Goal: Information Seeking & Learning: Check status

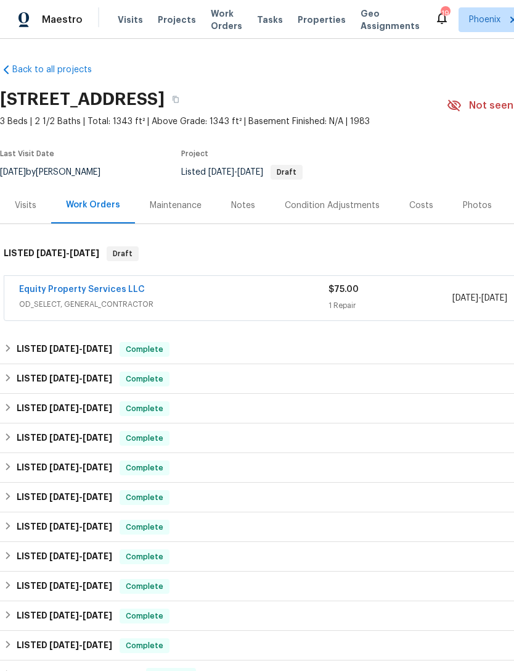
click at [248, 212] on div "Notes" at bounding box center [243, 205] width 24 height 12
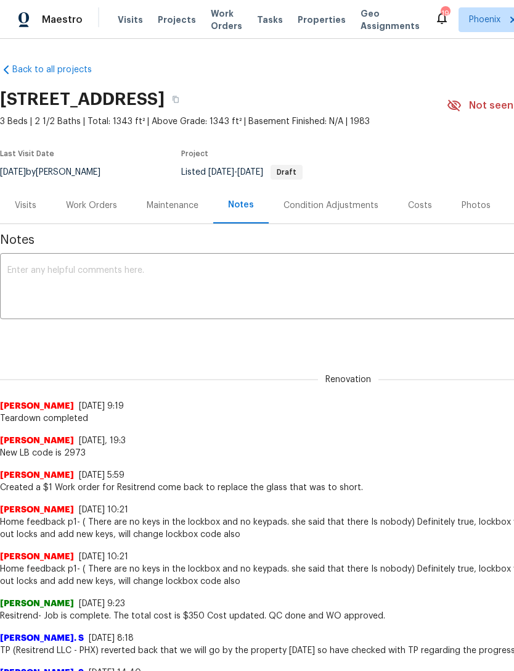
click at [104, 294] on textarea at bounding box center [348, 287] width 682 height 43
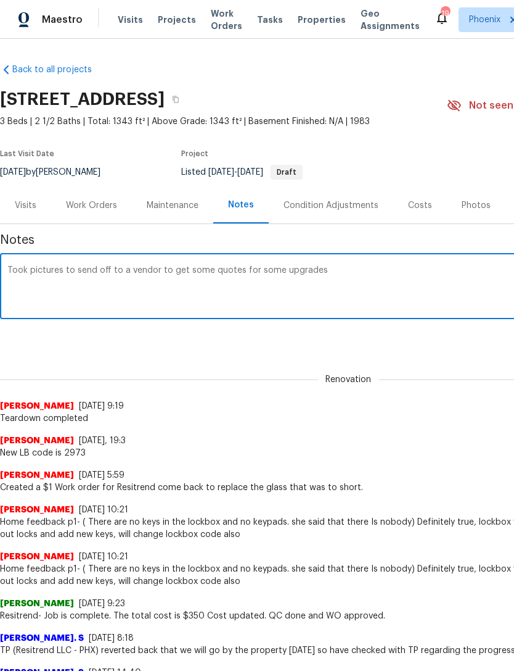
type textarea "Took pictures to send off to a vendor to get some quotes for some upgrades"
click at [434, 389] on div "Renovation [PERSON_NAME] [DATE] 9:19 Teardown completed" at bounding box center [348, 391] width 697 height 65
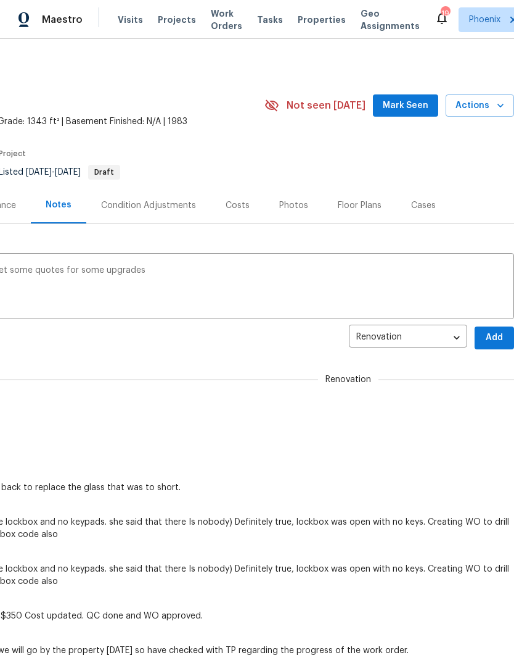
scroll to position [-1, 189]
click at [498, 345] on span "Add" at bounding box center [495, 337] width 20 height 15
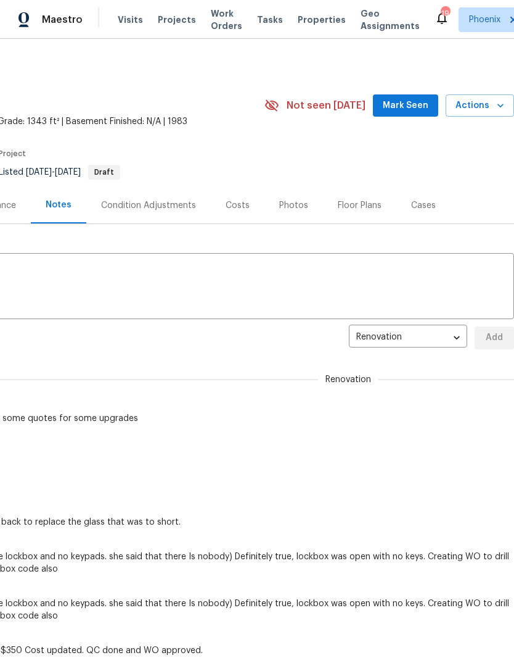
click at [415, 113] on span "Mark Seen" at bounding box center [406, 105] width 46 height 15
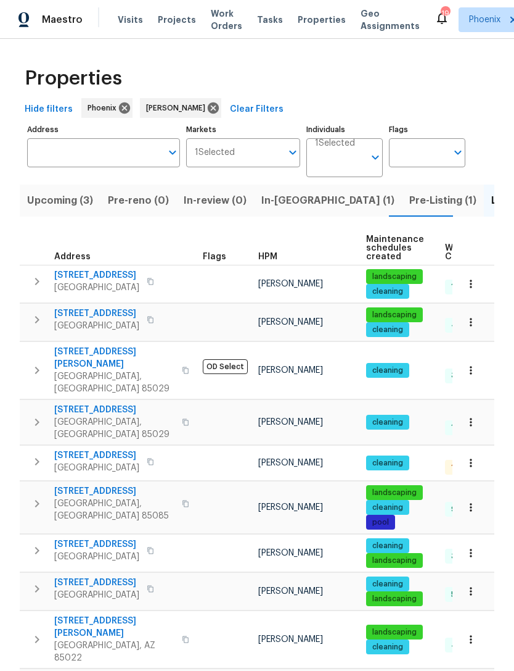
click at [96, 160] on input "Address" at bounding box center [94, 152] width 134 height 29
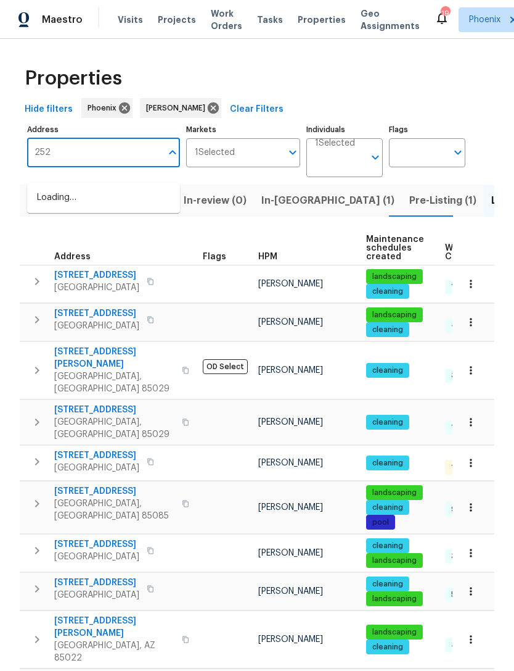
type input "2522"
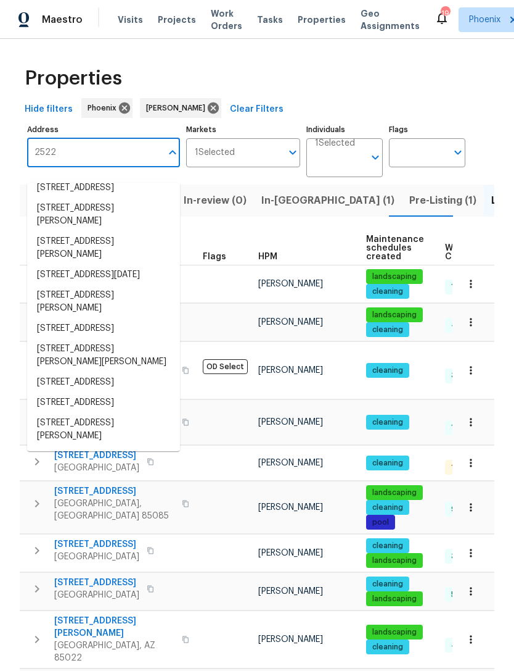
scroll to position [80, 0]
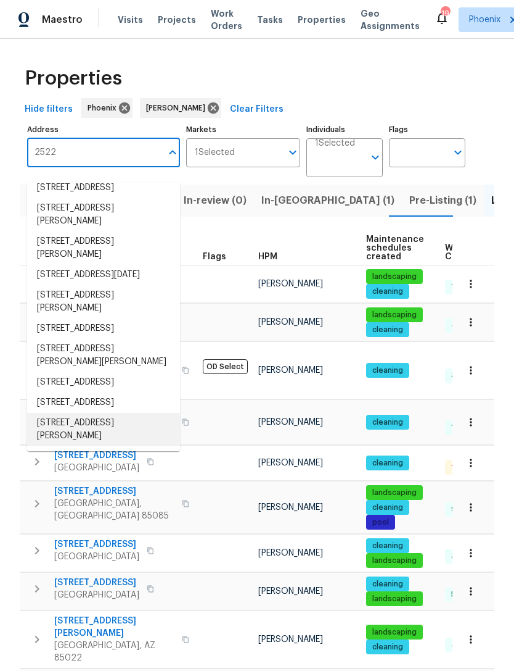
click at [91, 444] on li "2522 W Brisa Dr Phoenix AZ 85085" at bounding box center [103, 429] width 153 height 33
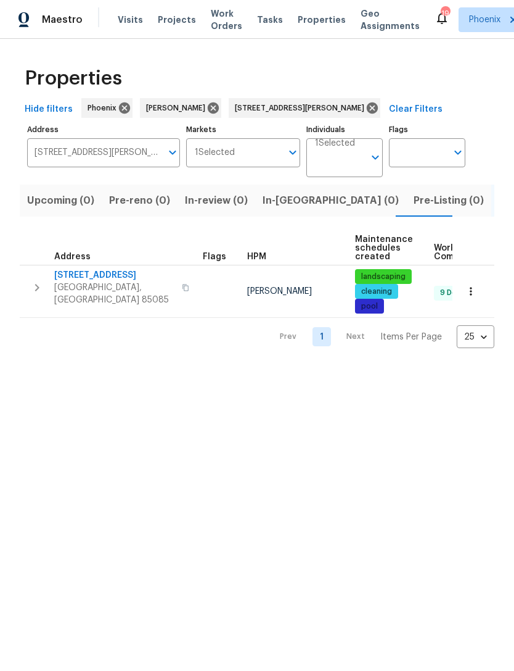
click at [47, 300] on button "button" at bounding box center [37, 287] width 25 height 37
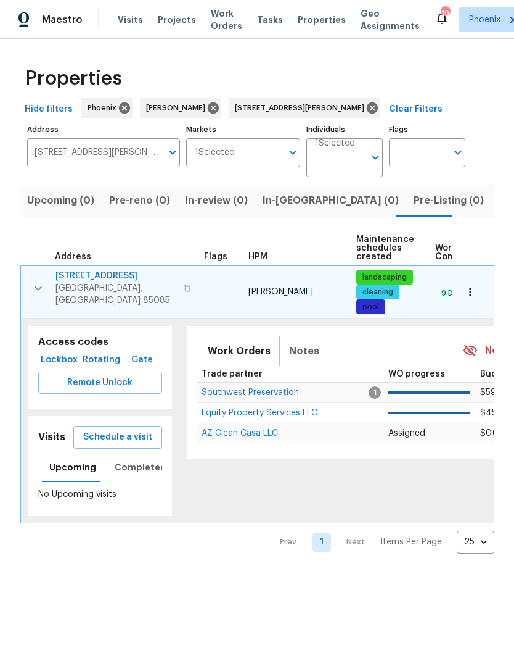
click at [301, 366] on button "Notes" at bounding box center [304, 351] width 45 height 30
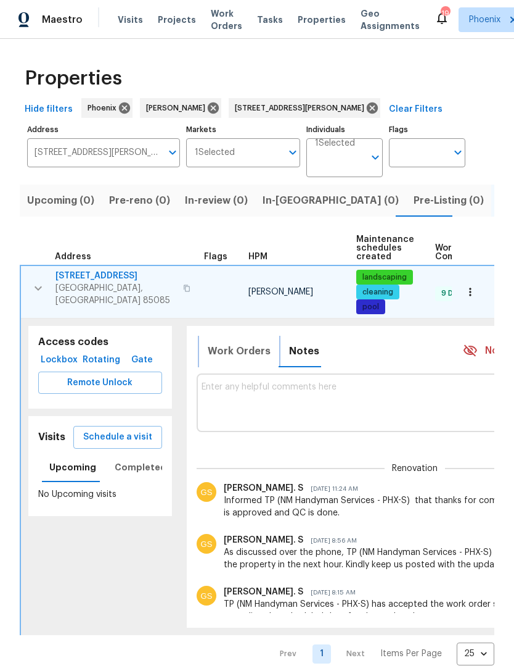
click at [239, 356] on span "Work Orders" at bounding box center [239, 350] width 63 height 17
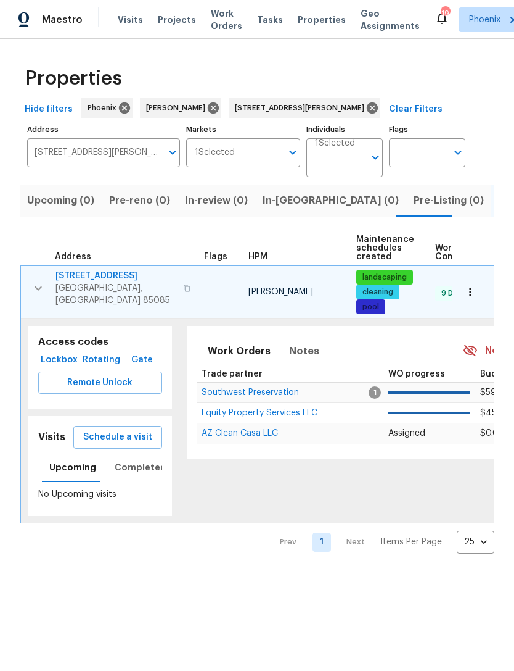
click at [262, 417] on span "Equity Property Services LLC" at bounding box center [260, 412] width 116 height 9
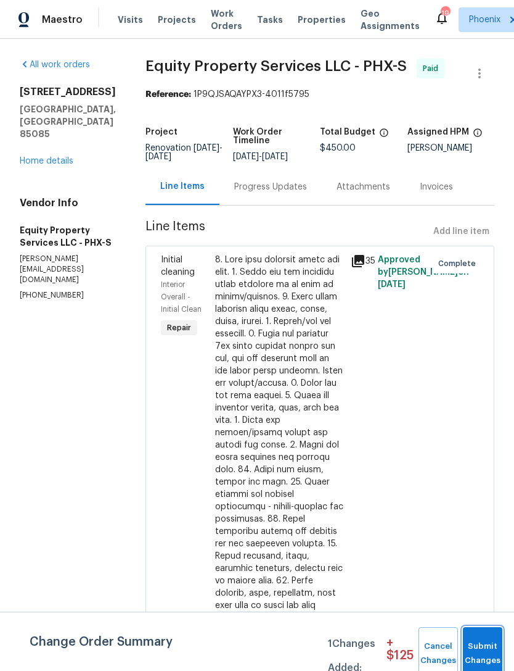
click at [481, 644] on span "Submit Changes" at bounding box center [482, 653] width 27 height 28
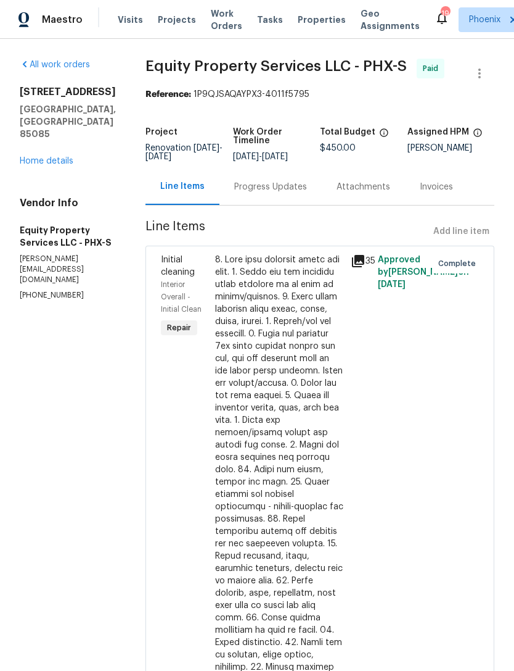
click at [56, 165] on link "Home details" at bounding box center [47, 161] width 54 height 9
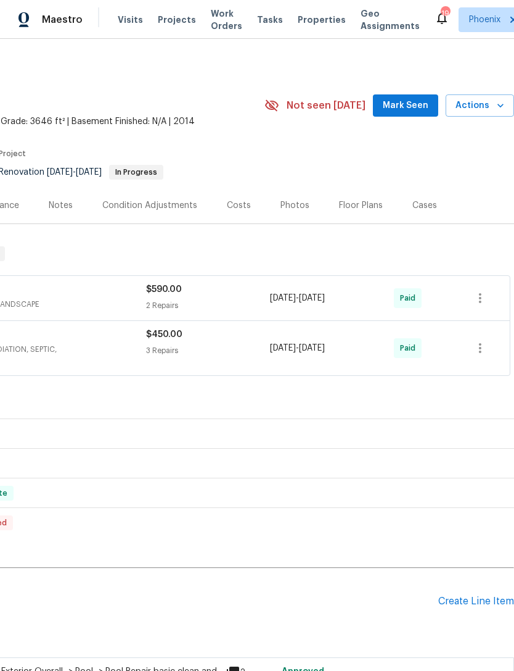
scroll to position [0, 183]
click at [419, 113] on span "Mark Seen" at bounding box center [406, 105] width 46 height 15
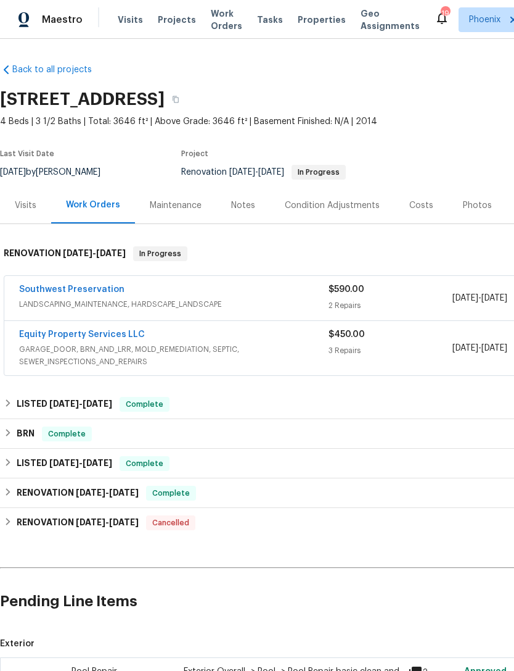
scroll to position [0, 0]
click at [122, 339] on link "Equity Property Services LLC" at bounding box center [82, 334] width 126 height 9
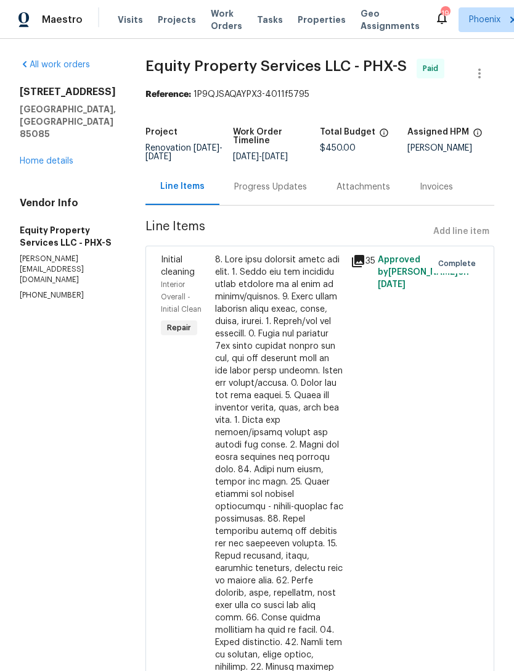
click at [256, 193] on div "Progress Updates" at bounding box center [270, 187] width 73 height 12
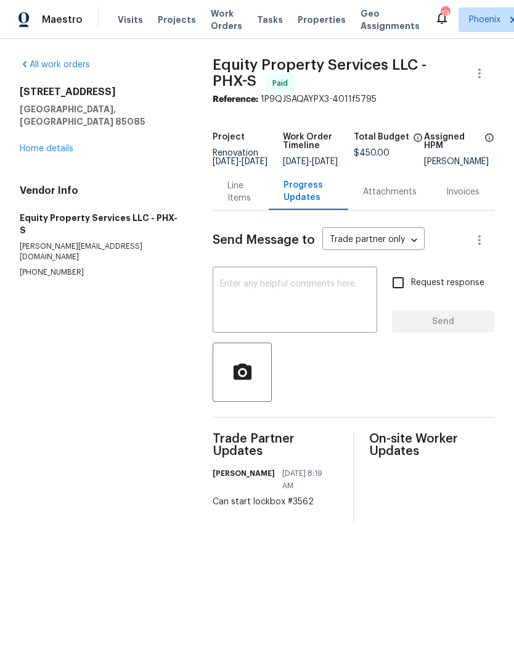
click at [230, 204] on div "Line Items" at bounding box center [241, 192] width 27 height 25
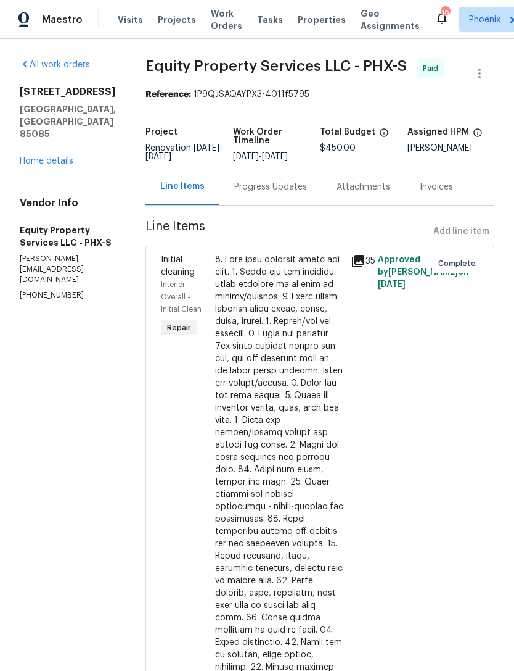
click at [259, 193] on div "Progress Updates" at bounding box center [270, 187] width 73 height 12
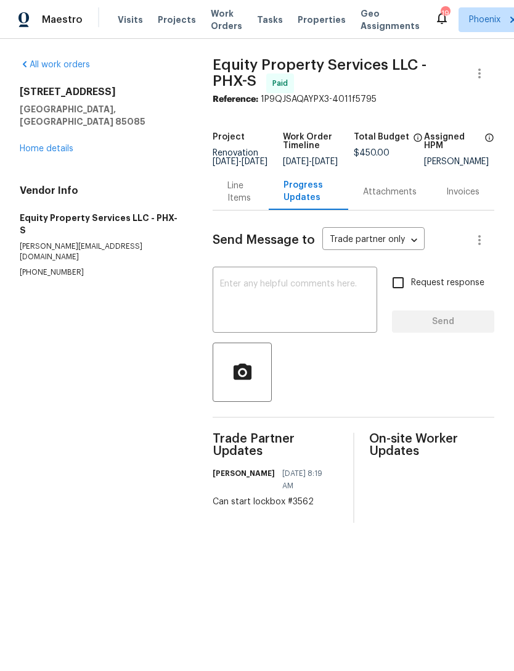
click at [234, 204] on div "Line Items" at bounding box center [241, 192] width 27 height 25
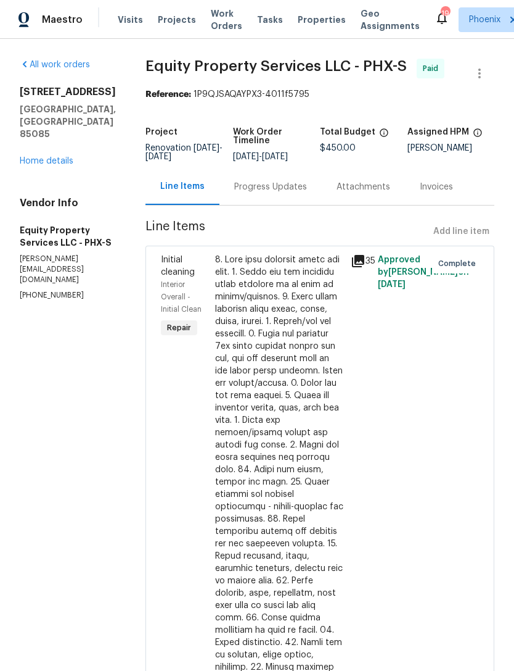
click at [352, 267] on icon at bounding box center [358, 261] width 12 height 12
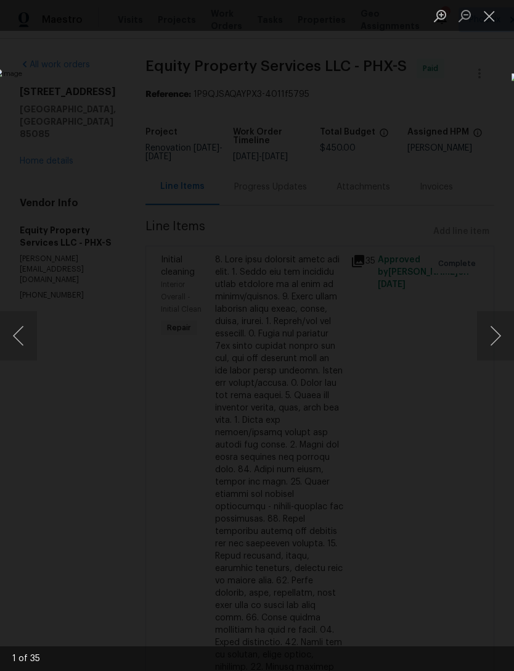
click at [507, 336] on button "Next image" at bounding box center [495, 335] width 37 height 49
click at [507, 340] on button "Next image" at bounding box center [495, 335] width 37 height 49
click at [502, 340] on button "Next image" at bounding box center [495, 335] width 37 height 49
click at [505, 339] on button "Next image" at bounding box center [495, 335] width 37 height 49
click at [503, 340] on button "Next image" at bounding box center [495, 335] width 37 height 49
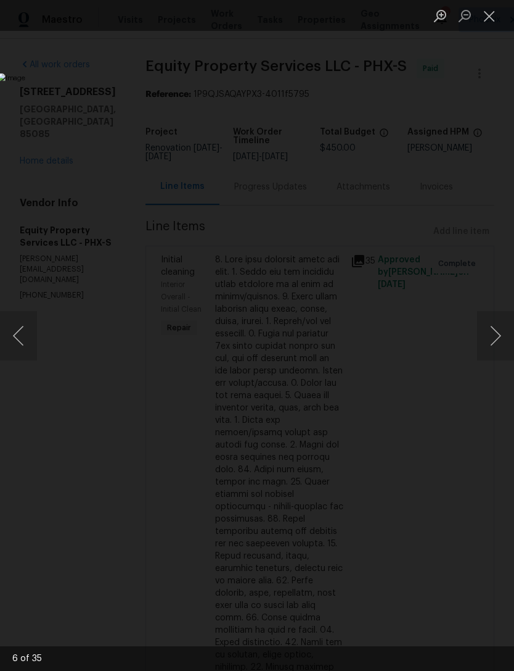
click at [500, 343] on button "Next image" at bounding box center [495, 335] width 37 height 49
click at [504, 344] on button "Next image" at bounding box center [495, 335] width 37 height 49
click at [496, 15] on button "Close lightbox" at bounding box center [489, 16] width 25 height 22
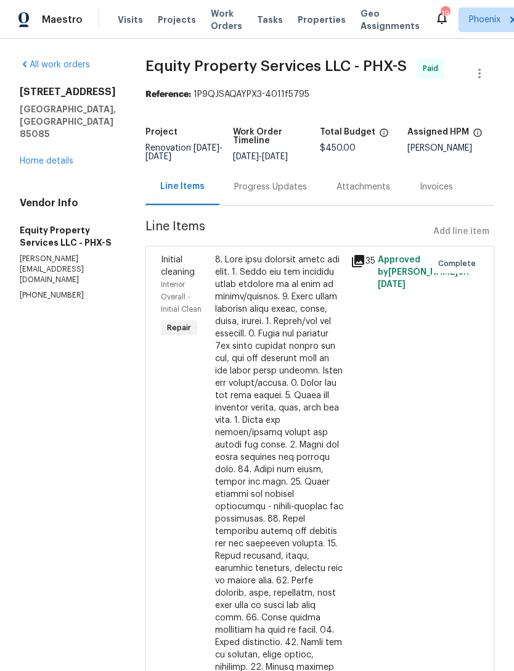
click at [62, 165] on link "Home details" at bounding box center [47, 161] width 54 height 9
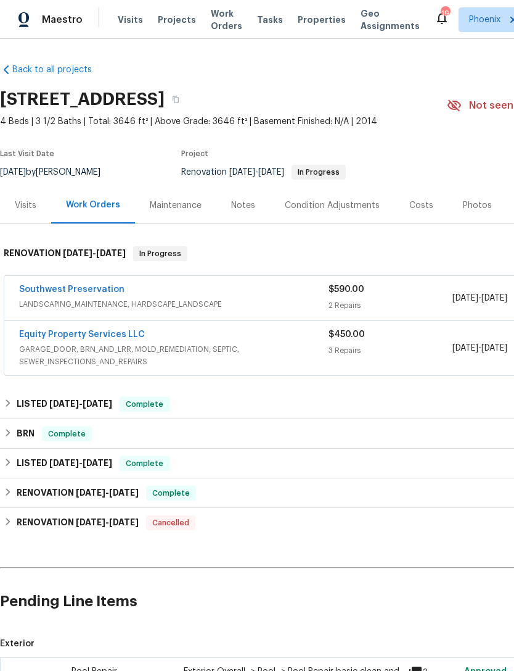
click at [28, 212] on div "Visits" at bounding box center [26, 205] width 22 height 12
